Goal: Task Accomplishment & Management: Manage account settings

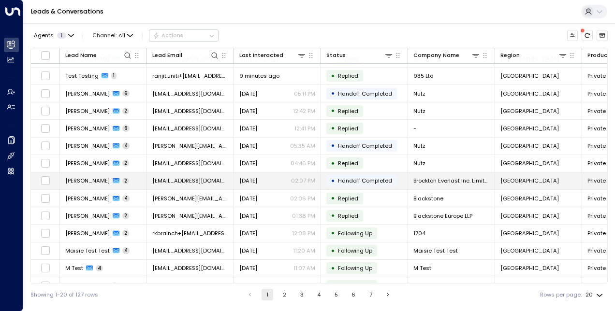
scroll to position [33, 0]
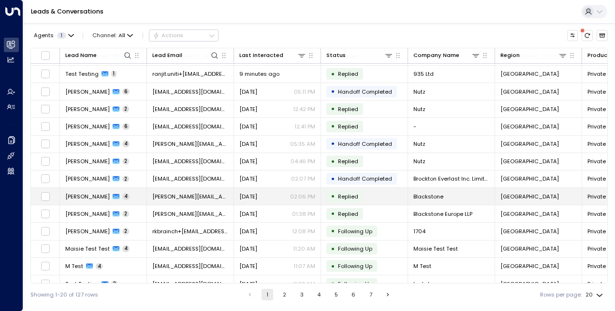
click at [78, 193] on span "[PERSON_NAME]" at bounding box center [87, 197] width 44 height 8
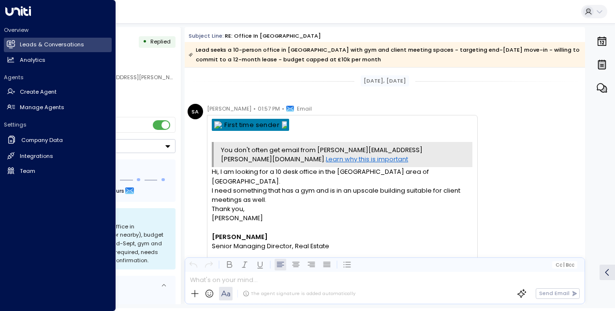
click at [12, 43] on icon at bounding box center [12, 44] width 6 height 8
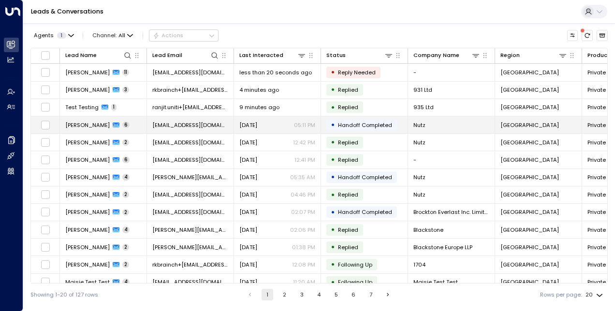
click at [88, 121] on span "[PERSON_NAME]" at bounding box center [87, 125] width 44 height 8
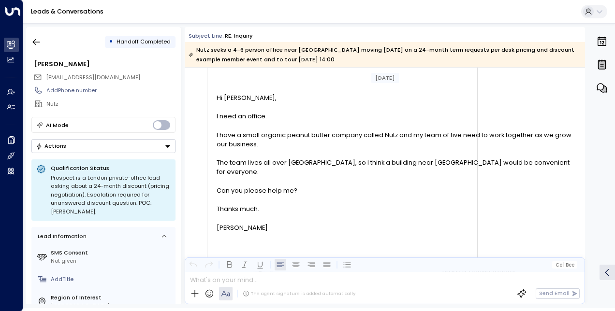
scroll to position [148, 0]
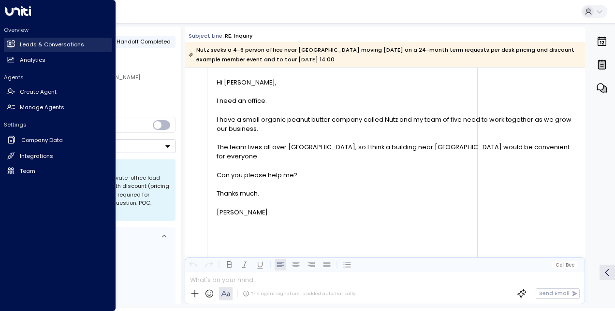
click at [36, 47] on h2 "Leads & Conversations" at bounding box center [52, 45] width 64 height 8
